Goal: Information Seeking & Learning: Learn about a topic

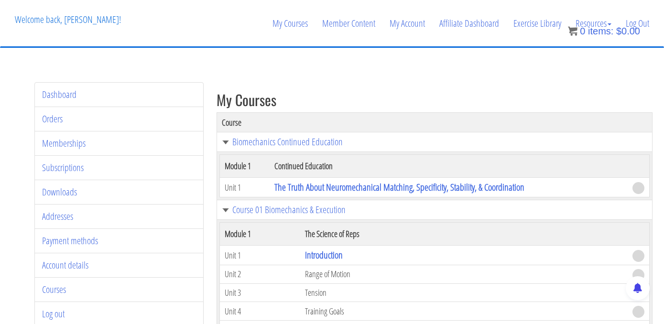
scroll to position [2811, 0]
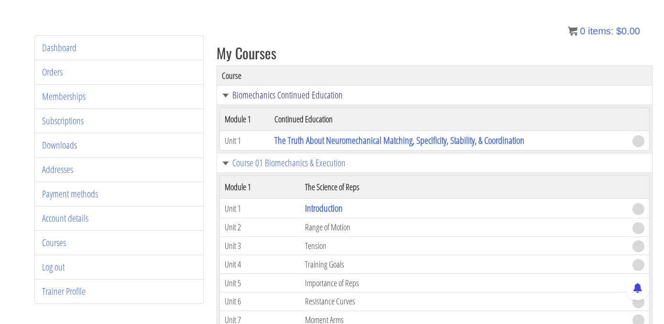
scroll to position [109, 0]
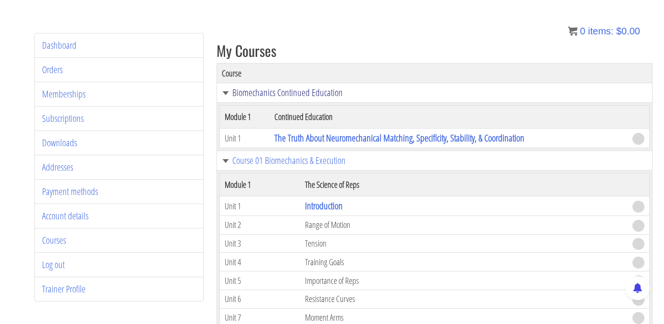
click at [272, 93] on link "Biomechanics Continued Education" at bounding box center [434, 93] width 425 height 10
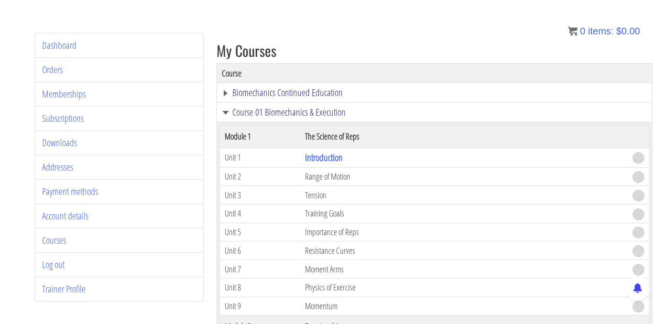
scroll to position [138, 0]
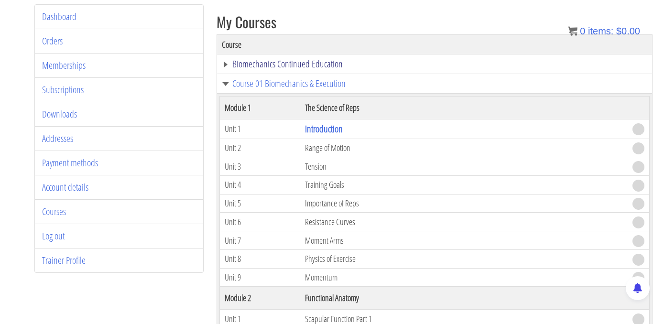
click at [225, 61] on link "Biomechanics Continued Education" at bounding box center [434, 64] width 425 height 10
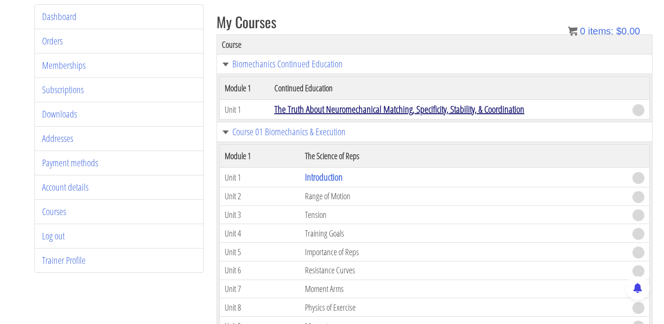
click at [348, 109] on link "The Truth About Neuromechanical Matching, Specificity, Stability, & Coordination" at bounding box center [399, 109] width 250 height 13
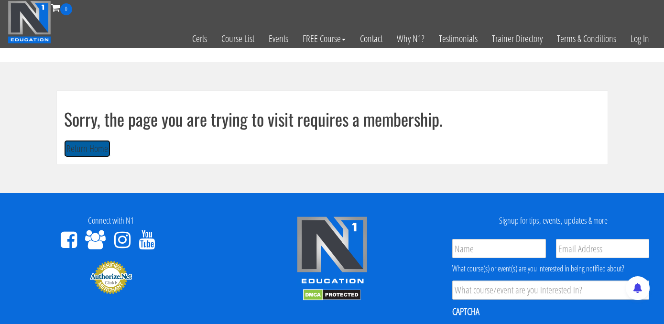
click at [104, 150] on button "Return Home" at bounding box center [87, 149] width 46 height 18
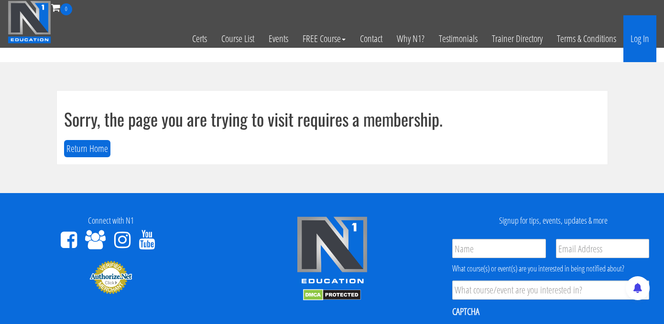
click at [644, 35] on link "Log In" at bounding box center [639, 38] width 33 height 47
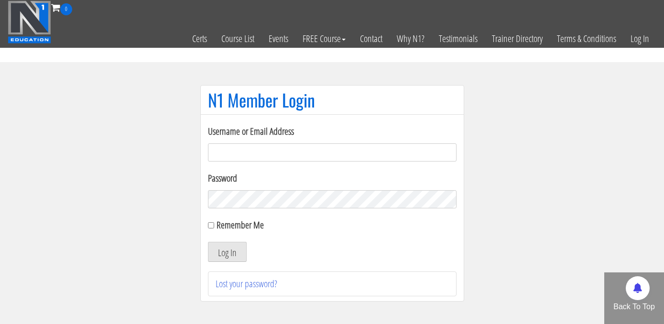
type input "elleryandrew@gmail.com"
click at [216, 257] on button "Log In" at bounding box center [227, 252] width 39 height 20
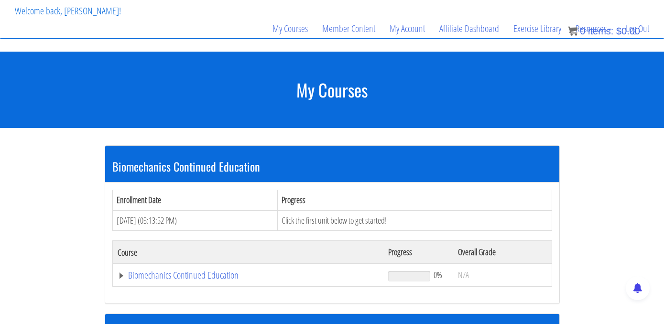
scroll to position [61, 0]
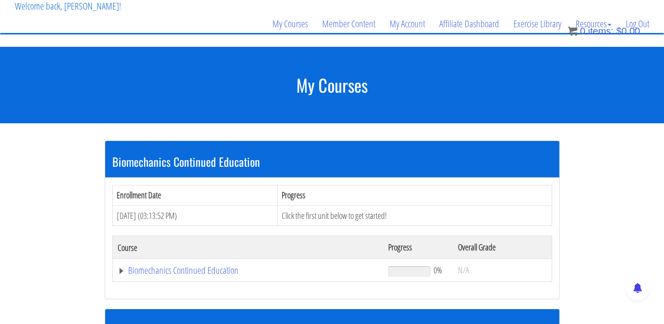
click at [345, 216] on td "Click the first unit below to get started!" at bounding box center [415, 215] width 274 height 21
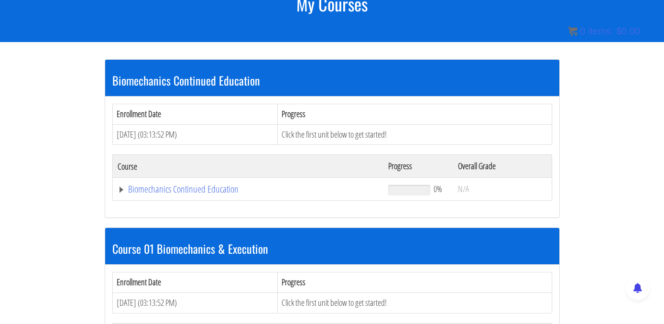
scroll to position [155, 0]
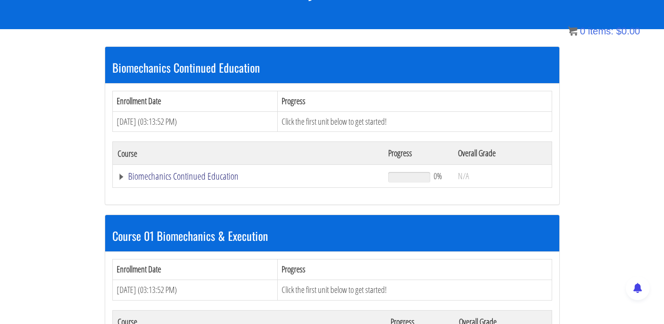
click at [204, 173] on link "Biomechanics Continued Education" at bounding box center [248, 177] width 261 height 10
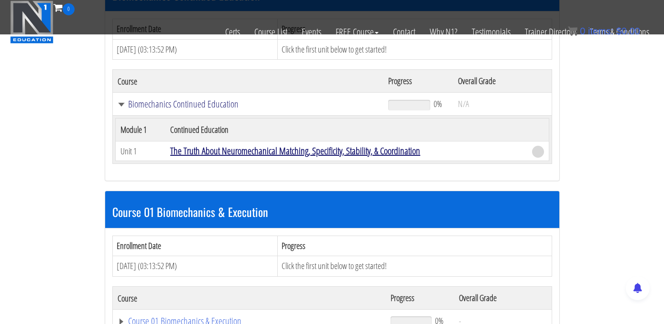
scroll to position [167, 0]
click at [240, 153] on link "The Truth About Neuromechanical Matching, Specificity, Stability, & Coordination" at bounding box center [295, 150] width 250 height 13
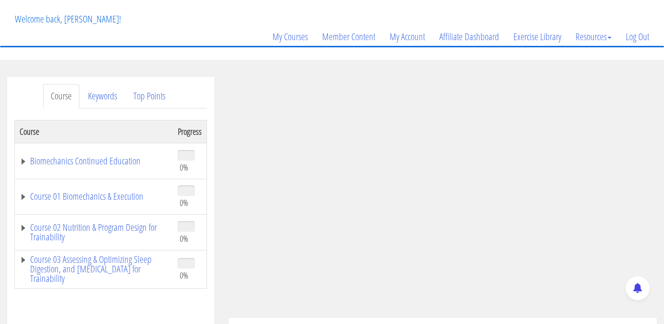
scroll to position [74, 0]
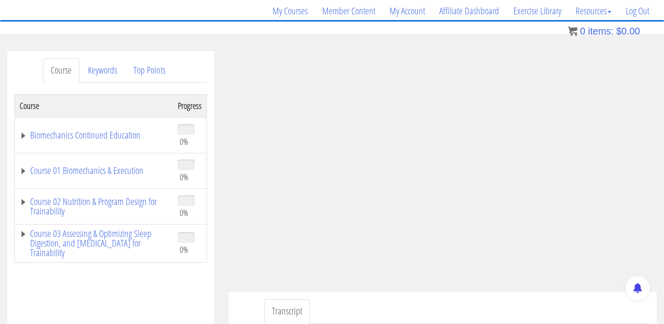
click at [123, 143] on td "Biomechanics Continued Education" at bounding box center [94, 135] width 159 height 36
click at [124, 138] on link "Biomechanics Continued Education" at bounding box center [94, 135] width 149 height 10
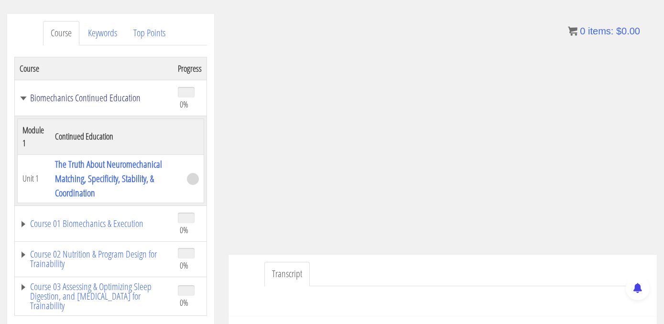
scroll to position [113, 0]
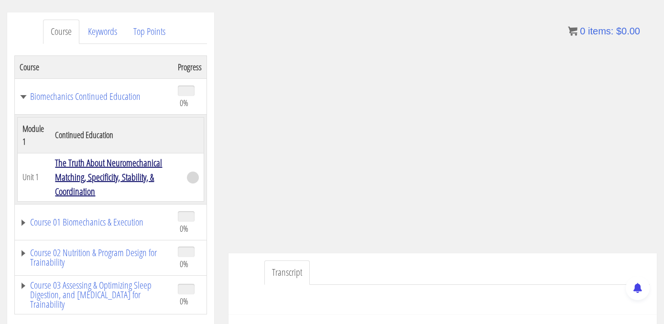
click at [125, 163] on link "The Truth About Neuromechanical Matching, Specificity, Stability, & Coordination" at bounding box center [108, 177] width 107 height 42
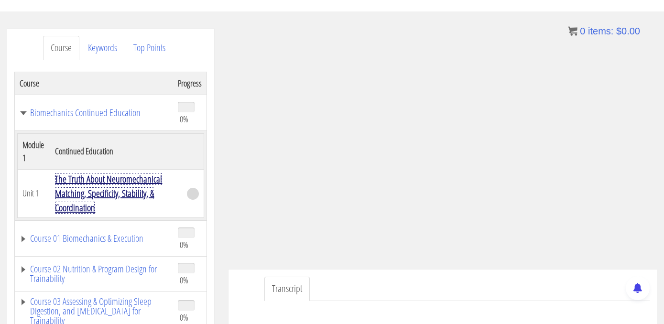
scroll to position [94, 0]
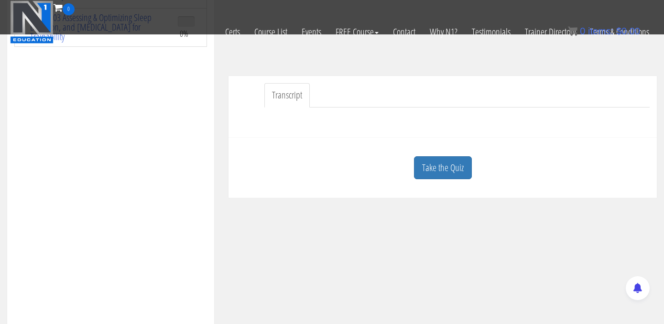
scroll to position [234, 0]
click at [293, 103] on link "Transcript" at bounding box center [286, 91] width 45 height 24
click at [283, 91] on link "Transcript" at bounding box center [286, 91] width 45 height 24
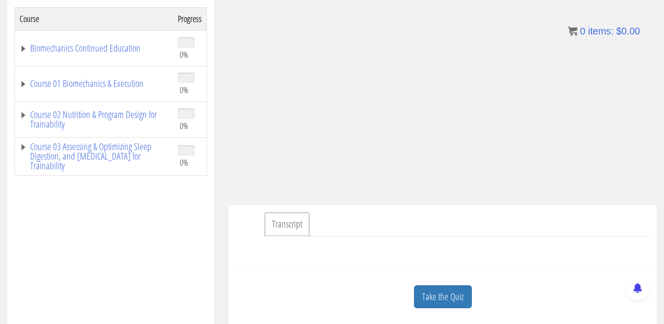
scroll to position [163, 0]
